Goal: Information Seeking & Learning: Compare options

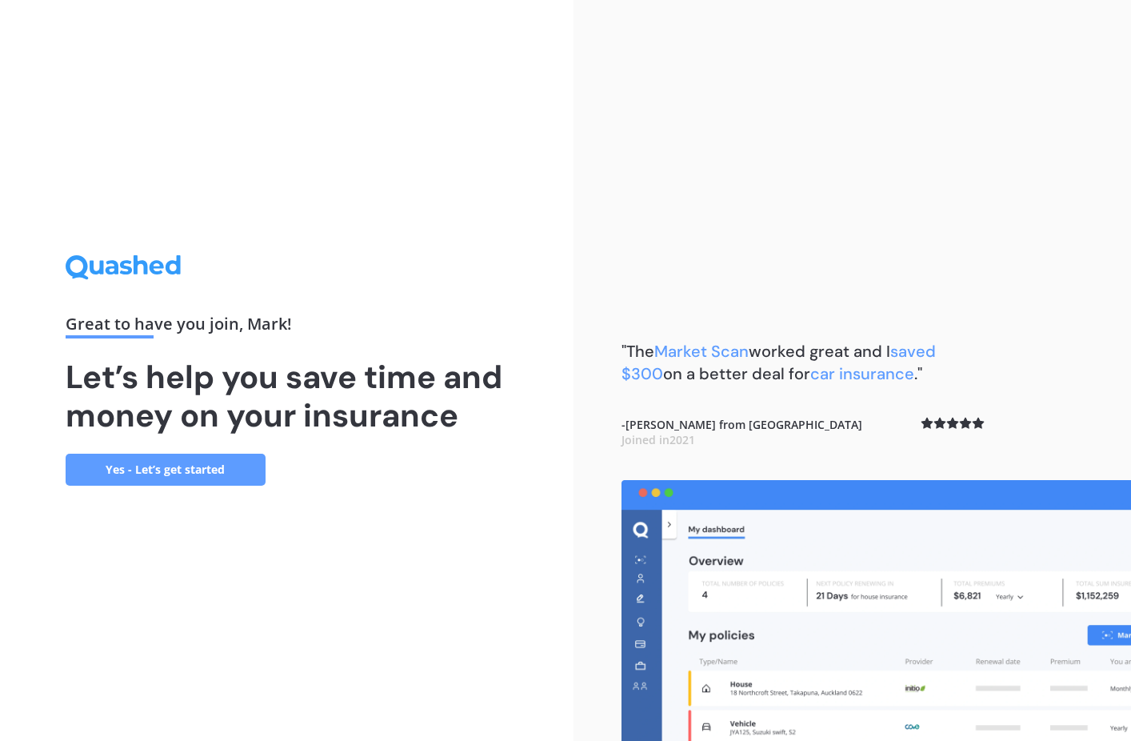
click at [182, 468] on link "Yes - Let’s get started" at bounding box center [166, 469] width 200 height 32
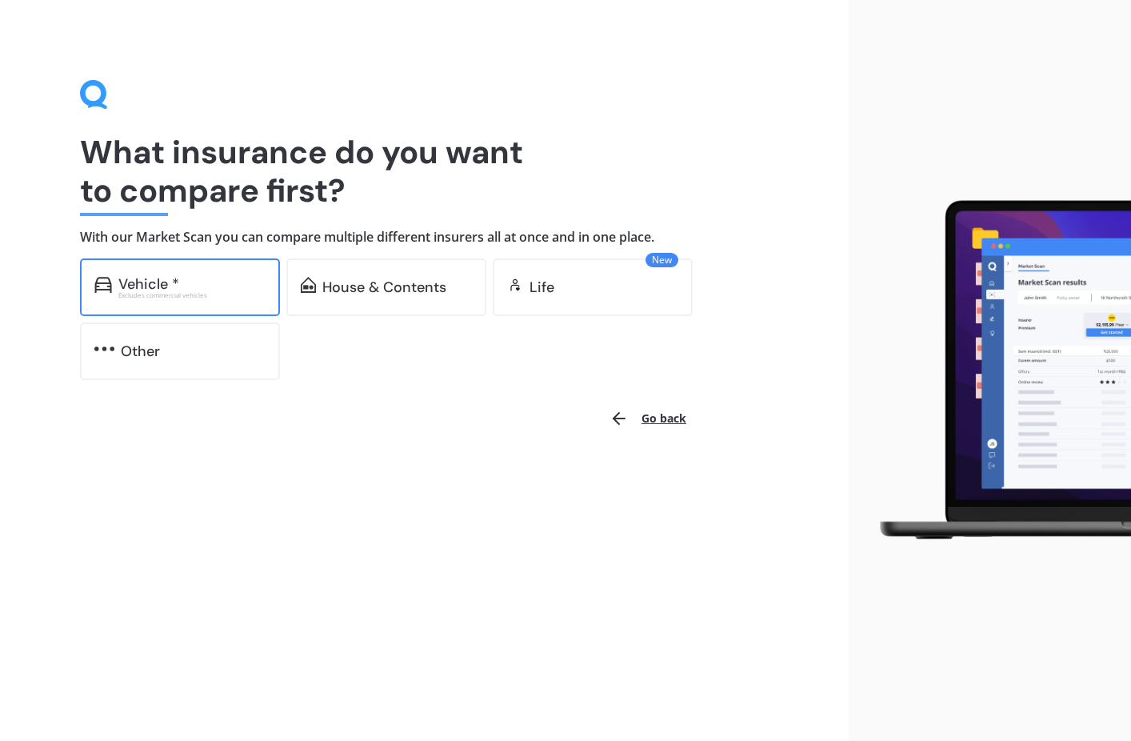
click at [216, 295] on div "Excludes commercial vehicles" at bounding box center [191, 295] width 147 height 6
